Goal: Task Accomplishment & Management: Use online tool/utility

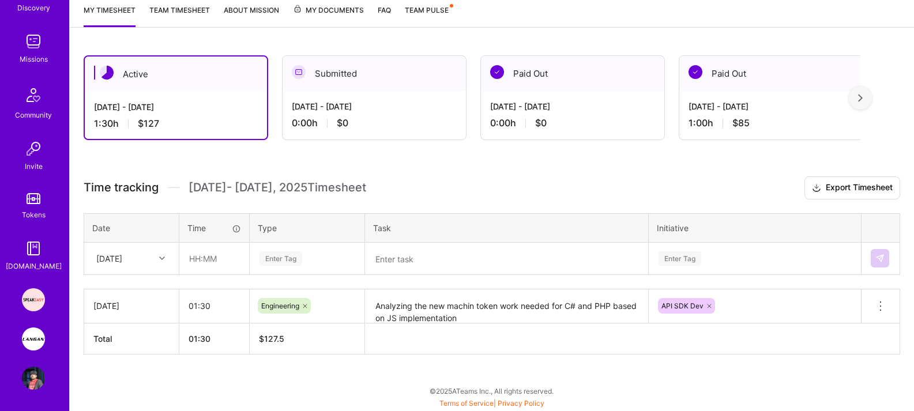
scroll to position [144, 0]
click at [28, 350] on div "Speakeasy: Software Engineer to help Customers write custom functions [PERSON_N…" at bounding box center [34, 337] width 27 height 101
click at [35, 338] on img at bounding box center [33, 337] width 23 height 23
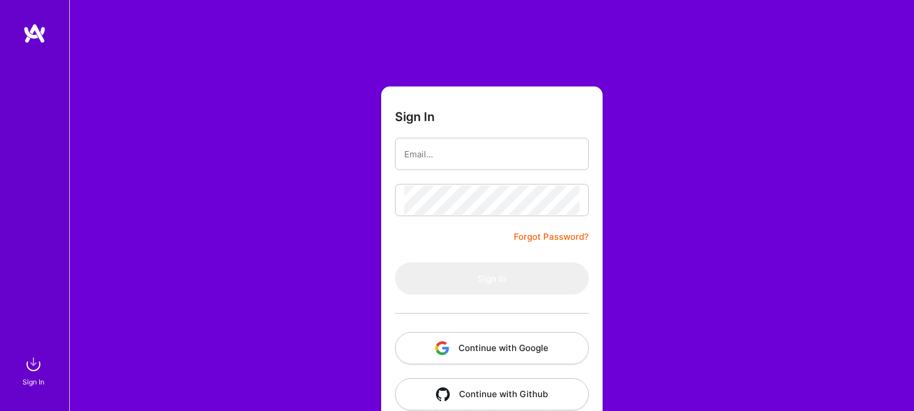
click at [484, 355] on button "Continue with Google" at bounding box center [492, 348] width 194 height 32
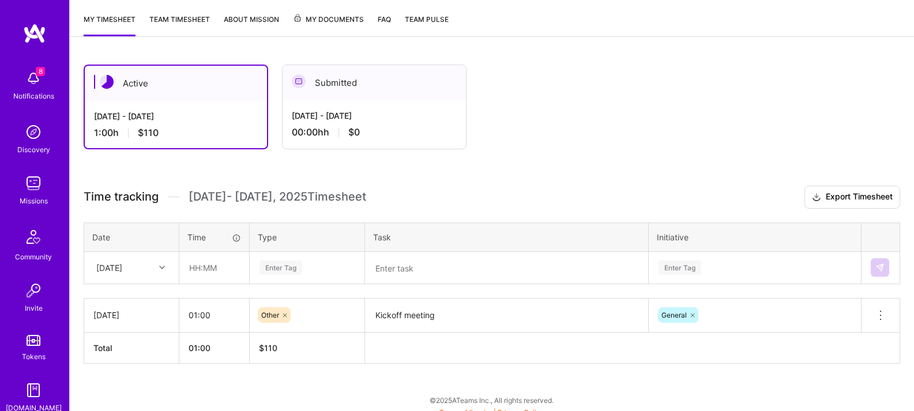
scroll to position [157, 0]
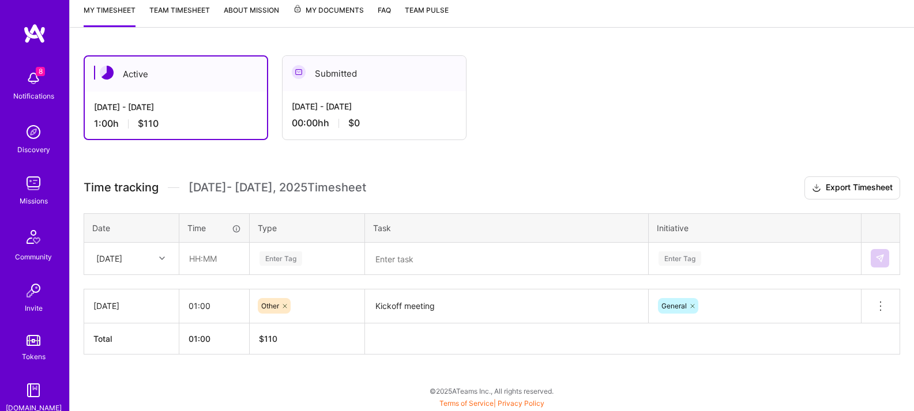
click at [167, 253] on div at bounding box center [164, 258] width 18 height 15
click at [137, 326] on div "Thu, Aug 21" at bounding box center [131, 323] width 93 height 21
click at [221, 257] on input "text" at bounding box center [214, 258] width 69 height 31
type input "03:00"
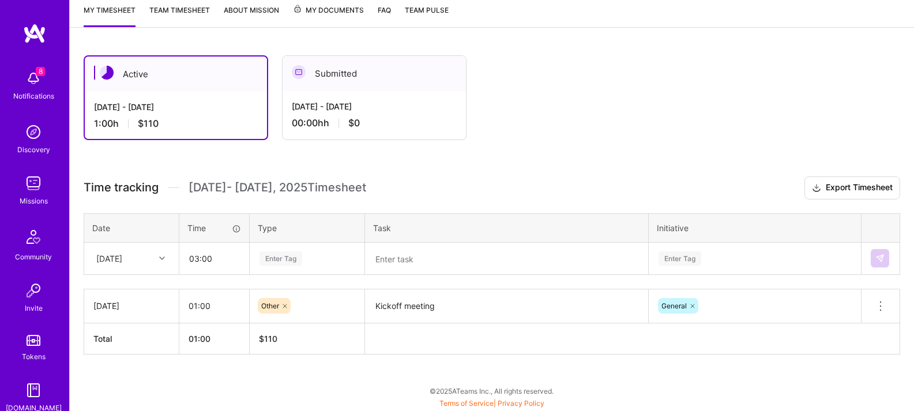
click at [300, 255] on div "Enter Tag" at bounding box center [280, 259] width 43 height 18
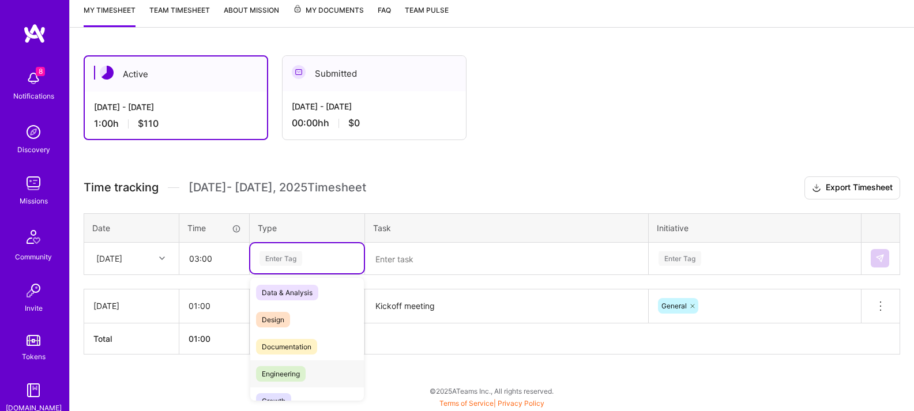
scroll to position [5, 0]
click at [297, 376] on span "Engineering" at bounding box center [281, 373] width 50 height 16
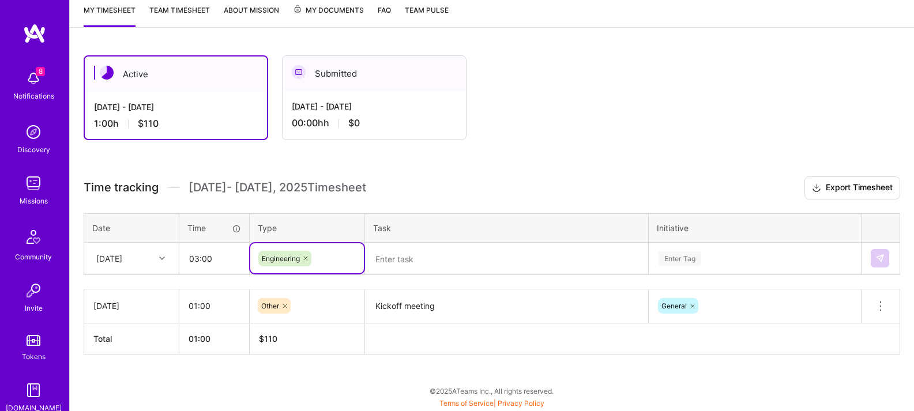
click at [442, 258] on textarea at bounding box center [506, 259] width 281 height 30
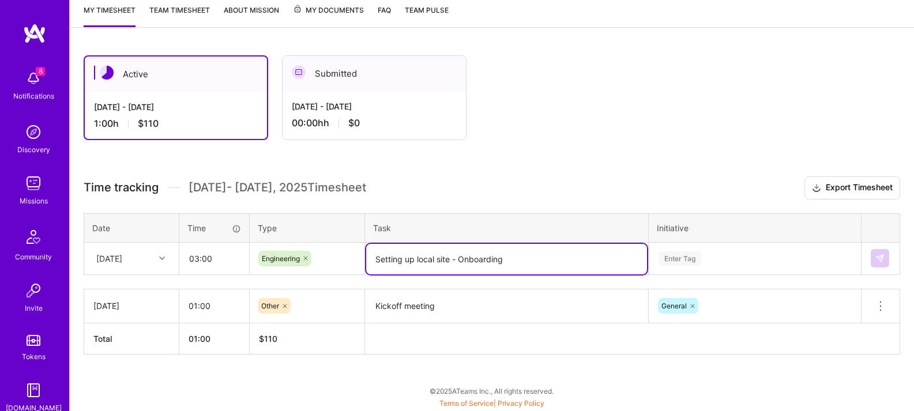
type textarea "Setting up local site - Onboarding"
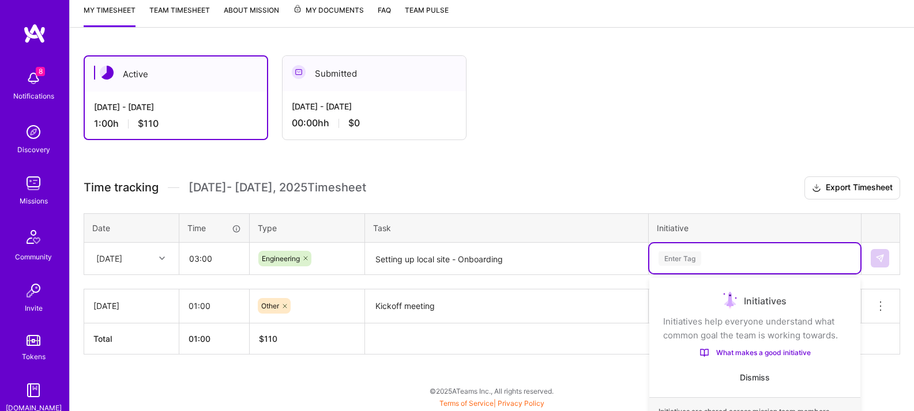
scroll to position [260, 0]
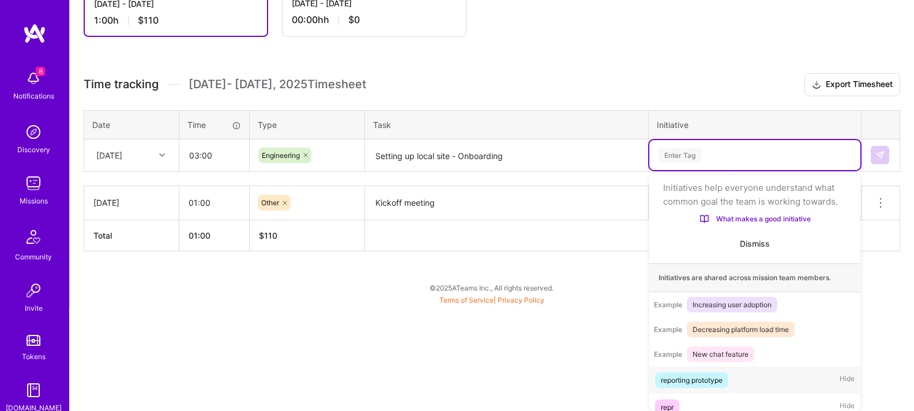
click at [684, 170] on div "option reporting prototype focused, 1 of 8. 8 results available. Use Up and Dow…" at bounding box center [754, 155] width 211 height 30
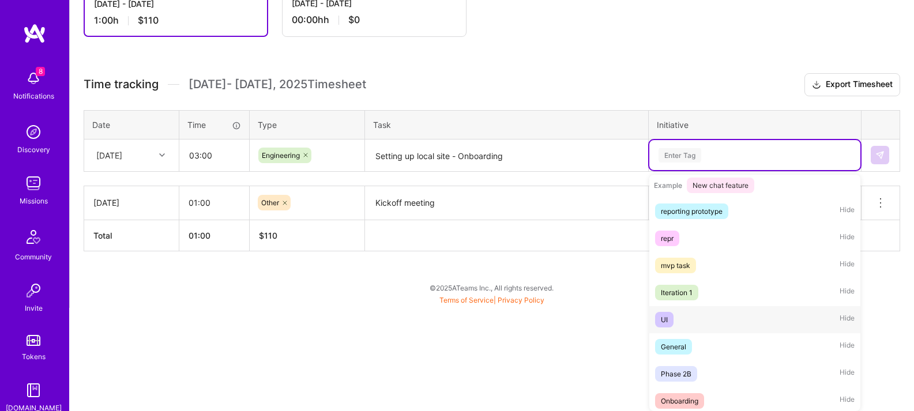
scroll to position [217, 0]
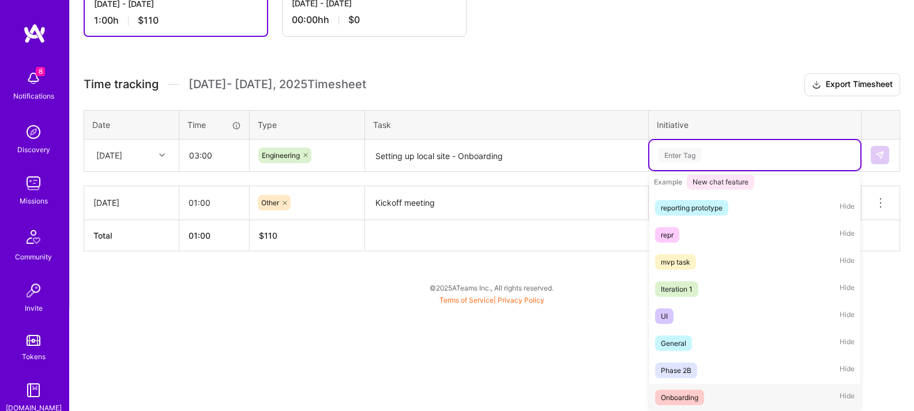
click at [680, 401] on div "Onboarding" at bounding box center [679, 397] width 37 height 12
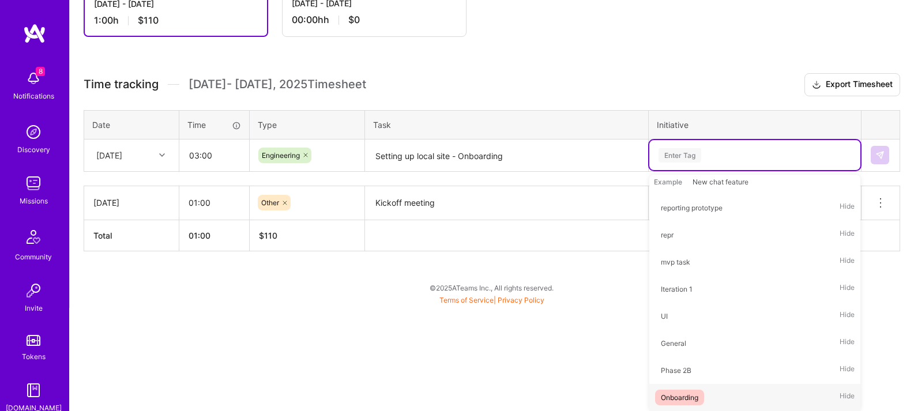
scroll to position [157, 0]
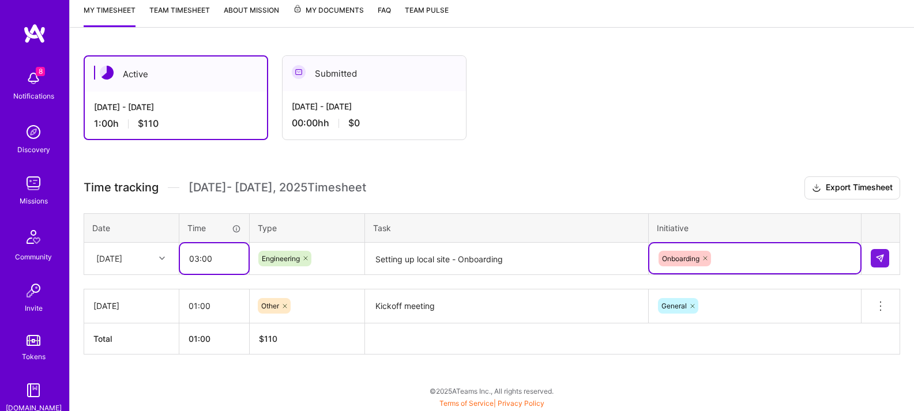
click at [202, 262] on input "03:00" at bounding box center [214, 258] width 69 height 31
drag, startPoint x: 199, startPoint y: 261, endPoint x: 208, endPoint y: 274, distance: 15.8
click at [198, 261] on input "03:00" at bounding box center [214, 258] width 69 height 31
type input "04:00"
